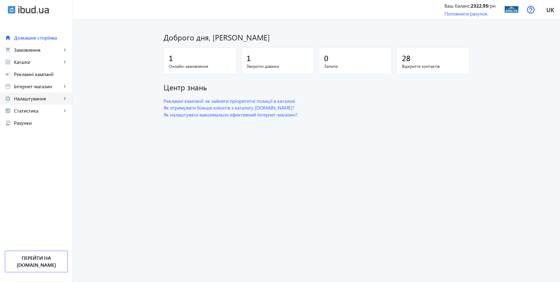
click at [36, 98] on span "Налаштування" at bounding box center [38, 98] width 48 height 6
click at [0, 0] on span "Загальні налаштування" at bounding box center [0, 0] width 0 height 0
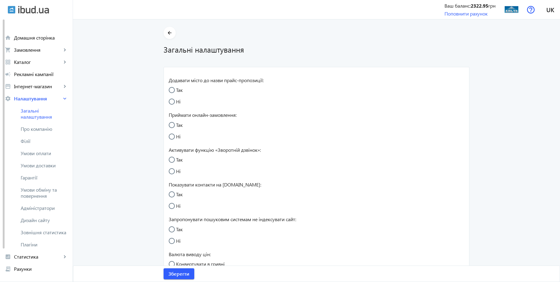
radio input "true"
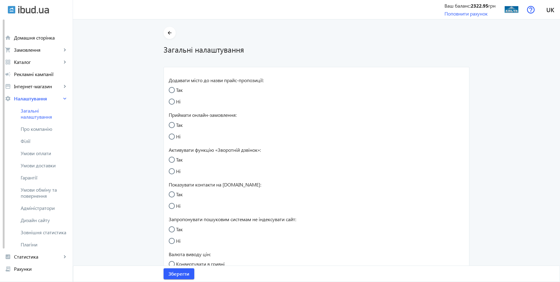
radio input "true"
click at [45, 193] on span "Умови обміну та повернення" at bounding box center [44, 193] width 47 height 12
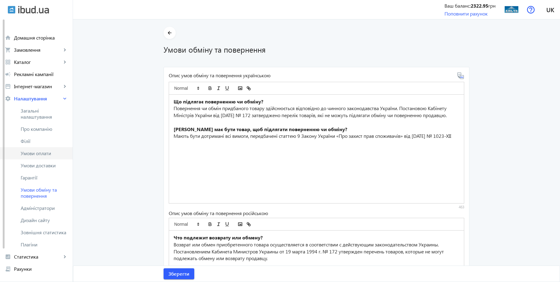
click at [41, 153] on span "Умови оплати" at bounding box center [44, 153] width 47 height 6
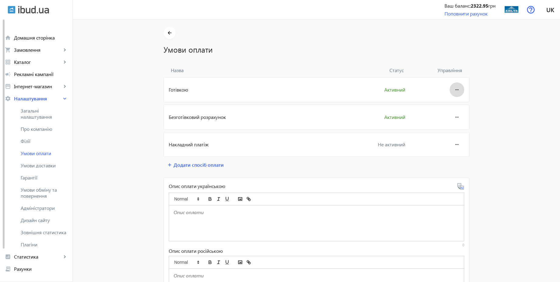
click at [461, 89] on span at bounding box center [457, 89] width 15 height 15
click at [452, 110] on button "Редагувати" at bounding box center [445, 106] width 34 height 15
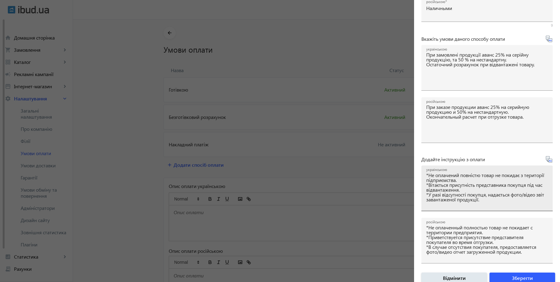
scroll to position [101, 0]
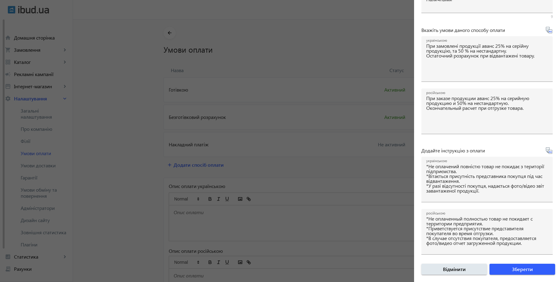
click at [128, 133] on div at bounding box center [280, 141] width 560 height 282
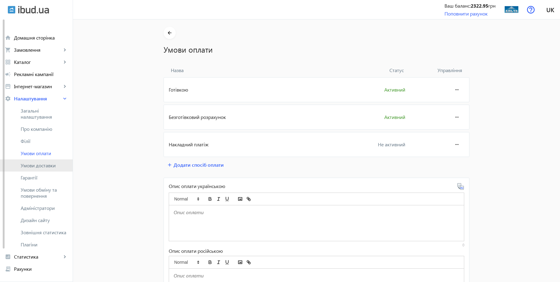
click at [47, 164] on span "Умови доставки" at bounding box center [44, 165] width 47 height 6
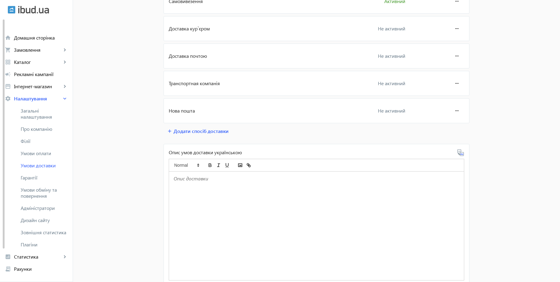
scroll to position [328, 0]
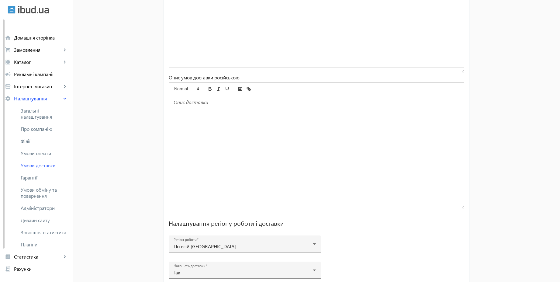
drag, startPoint x: 563, startPoint y: 196, endPoint x: 563, endPoint y: -16, distance: 212.1
click at [560, 0] on html "arrow_back home Домашня сторінка shopping_cart Замовлення keyboard_arrow_right …" at bounding box center [280, 1] width 560 height 659
click at [32, 73] on span "Рекламні кампанії" at bounding box center [41, 74] width 54 height 6
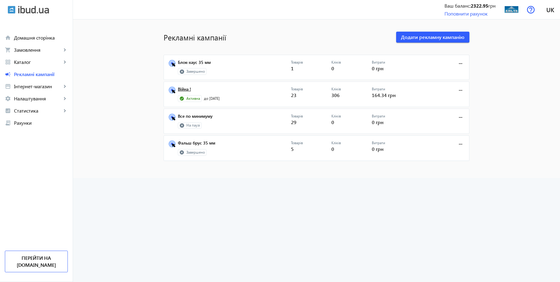
click at [183, 88] on link "Війна !" at bounding box center [234, 91] width 113 height 9
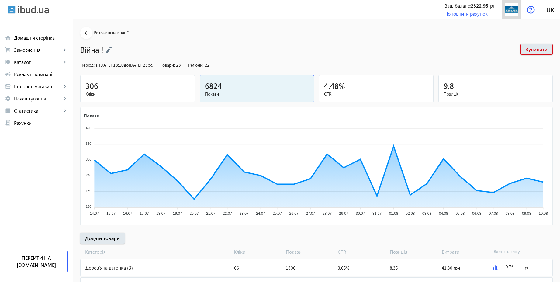
click at [512, 15] on img at bounding box center [512, 10] width 14 height 14
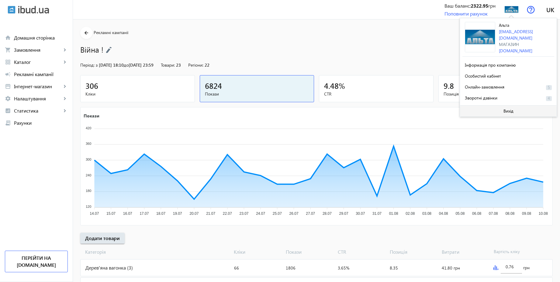
click at [499, 107] on span at bounding box center [508, 111] width 97 height 15
